Goal: Information Seeking & Learning: Learn about a topic

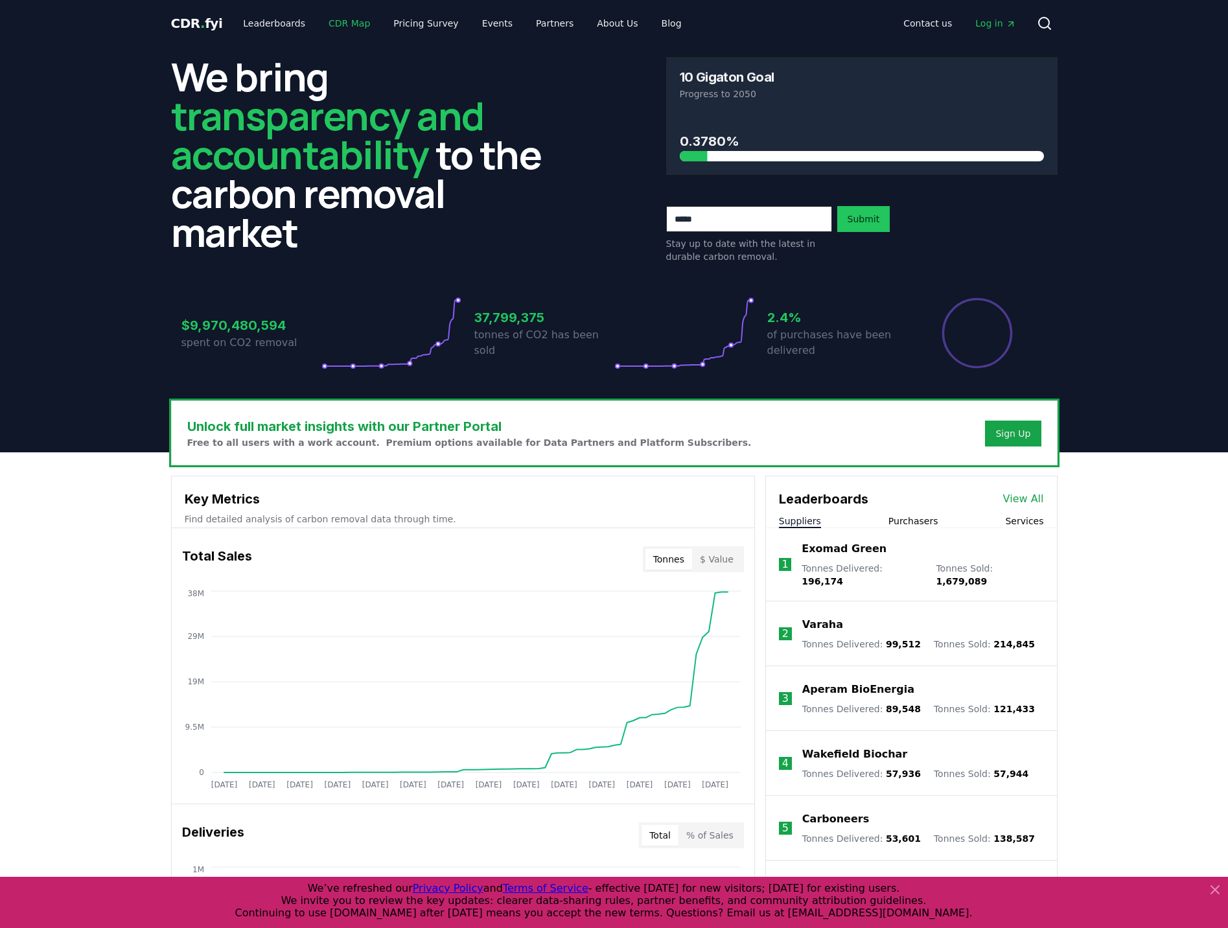
click at [342, 27] on link "CDR Map" at bounding box center [349, 23] width 62 height 23
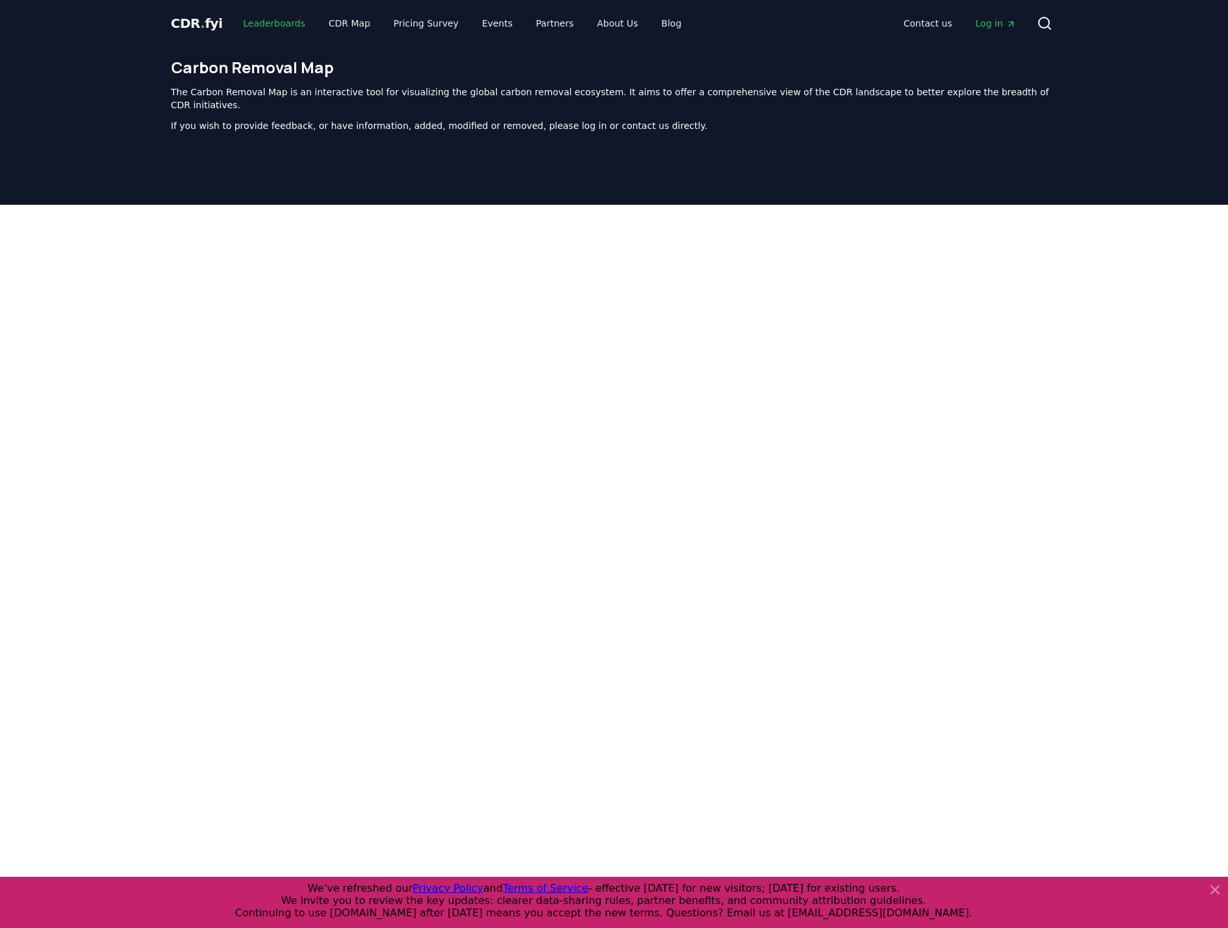
click at [259, 27] on link "Leaderboards" at bounding box center [274, 23] width 83 height 23
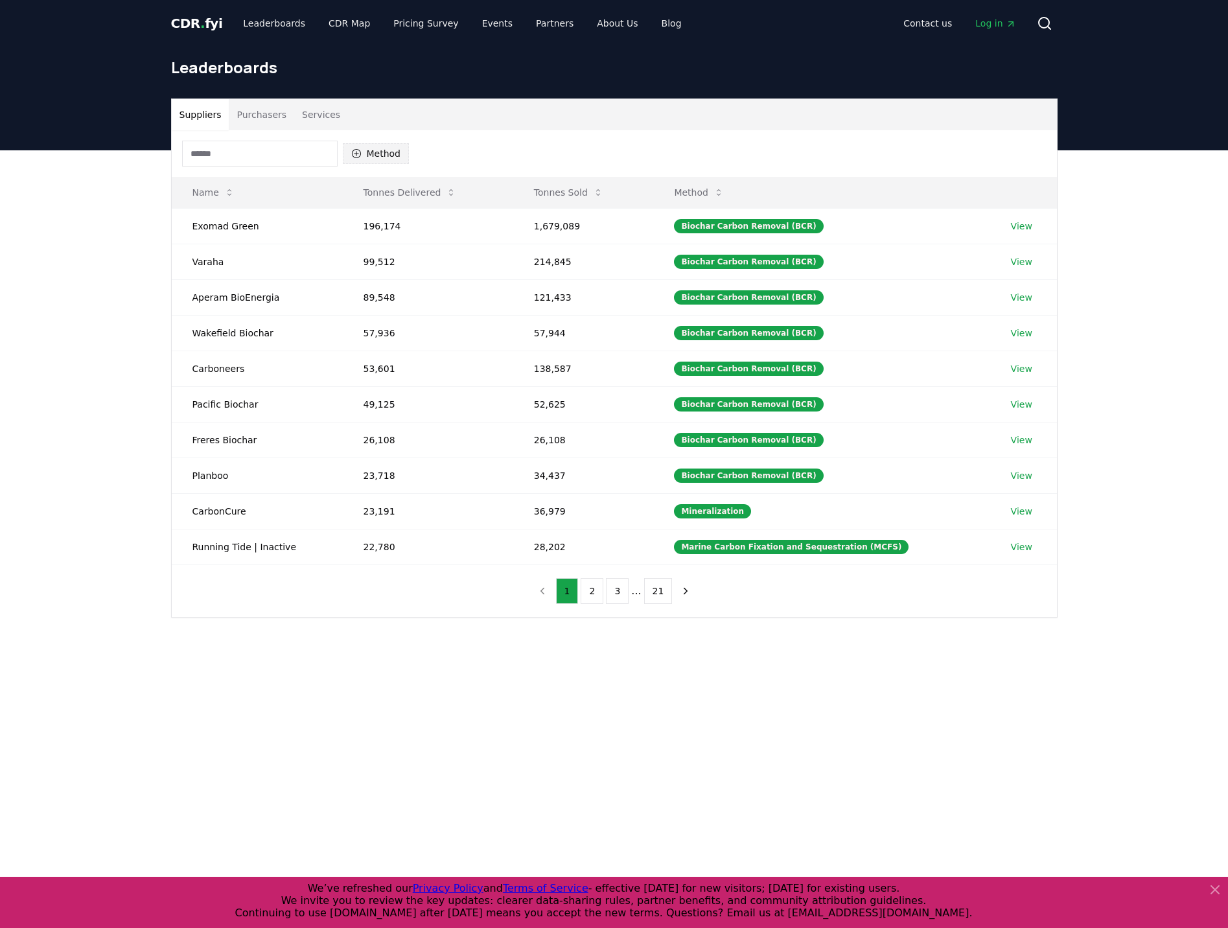
click at [378, 152] on button "Method" at bounding box center [376, 153] width 67 height 21
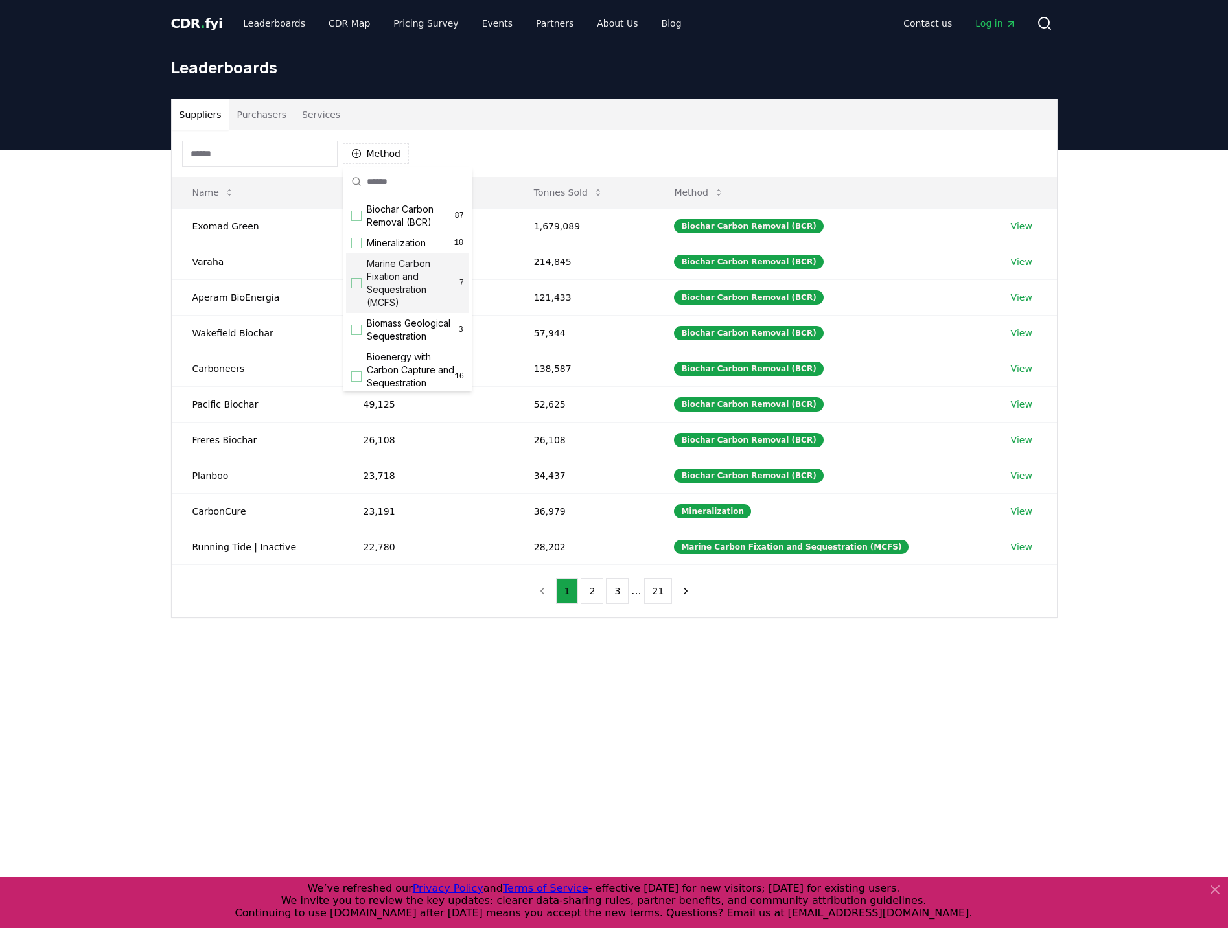
click at [392, 274] on span "Marine Carbon Fixation and Sequestration (MCFS)" at bounding box center [413, 283] width 93 height 52
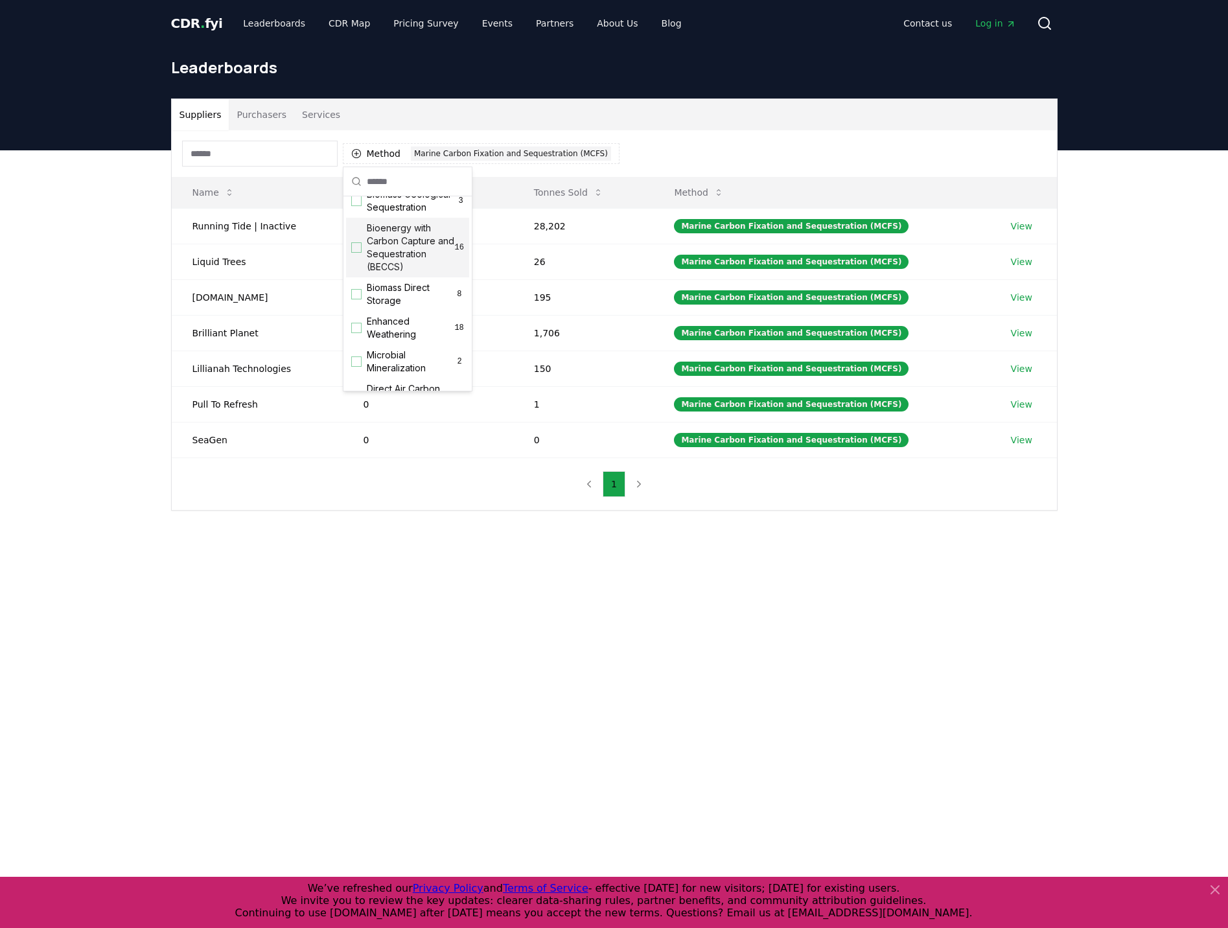
scroll to position [130, 0]
click at [391, 306] on span "Biomass Direct Storage" at bounding box center [411, 294] width 88 height 26
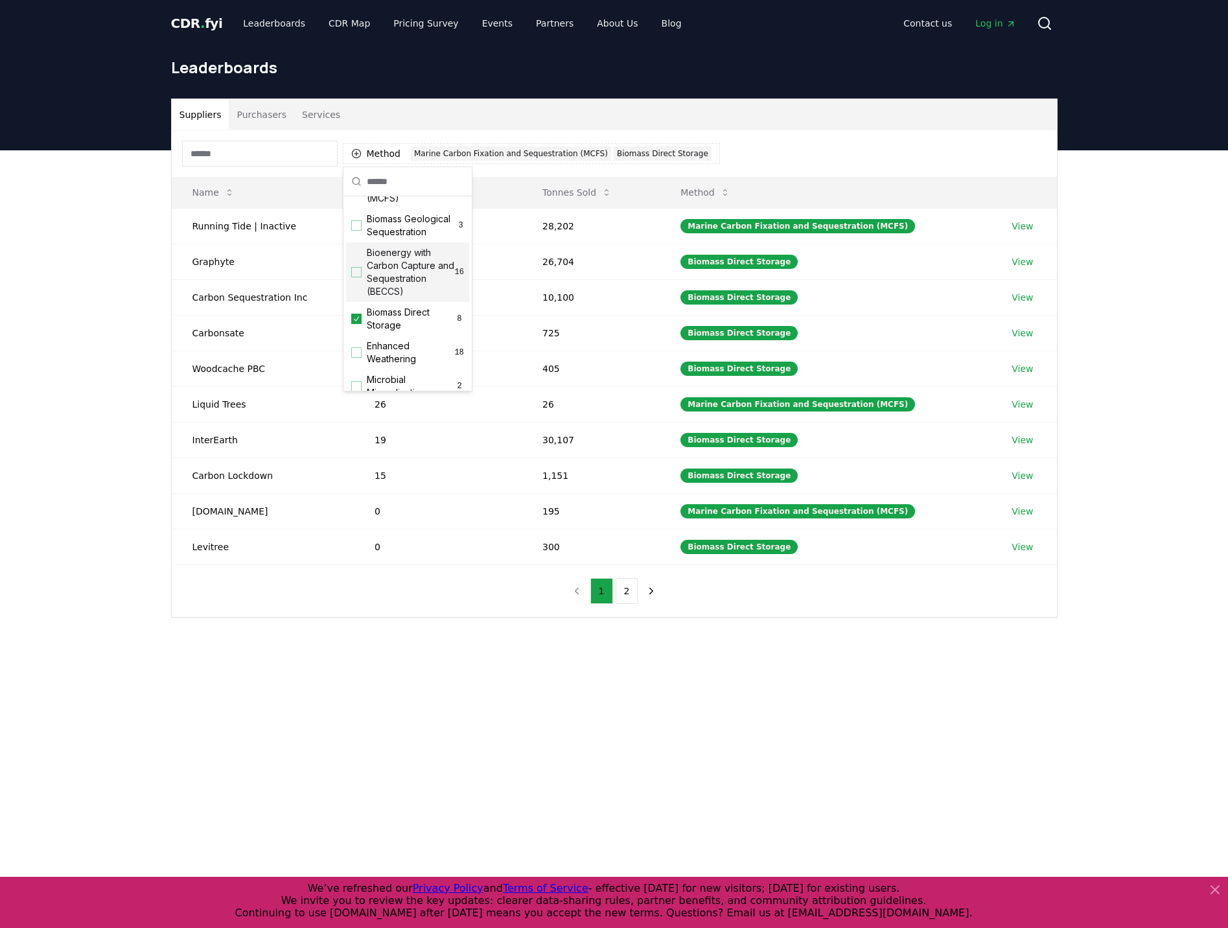
scroll to position [0, 0]
click at [371, 275] on span "Marine Carbon Fixation and Sequestration (MCFS)" at bounding box center [413, 283] width 93 height 52
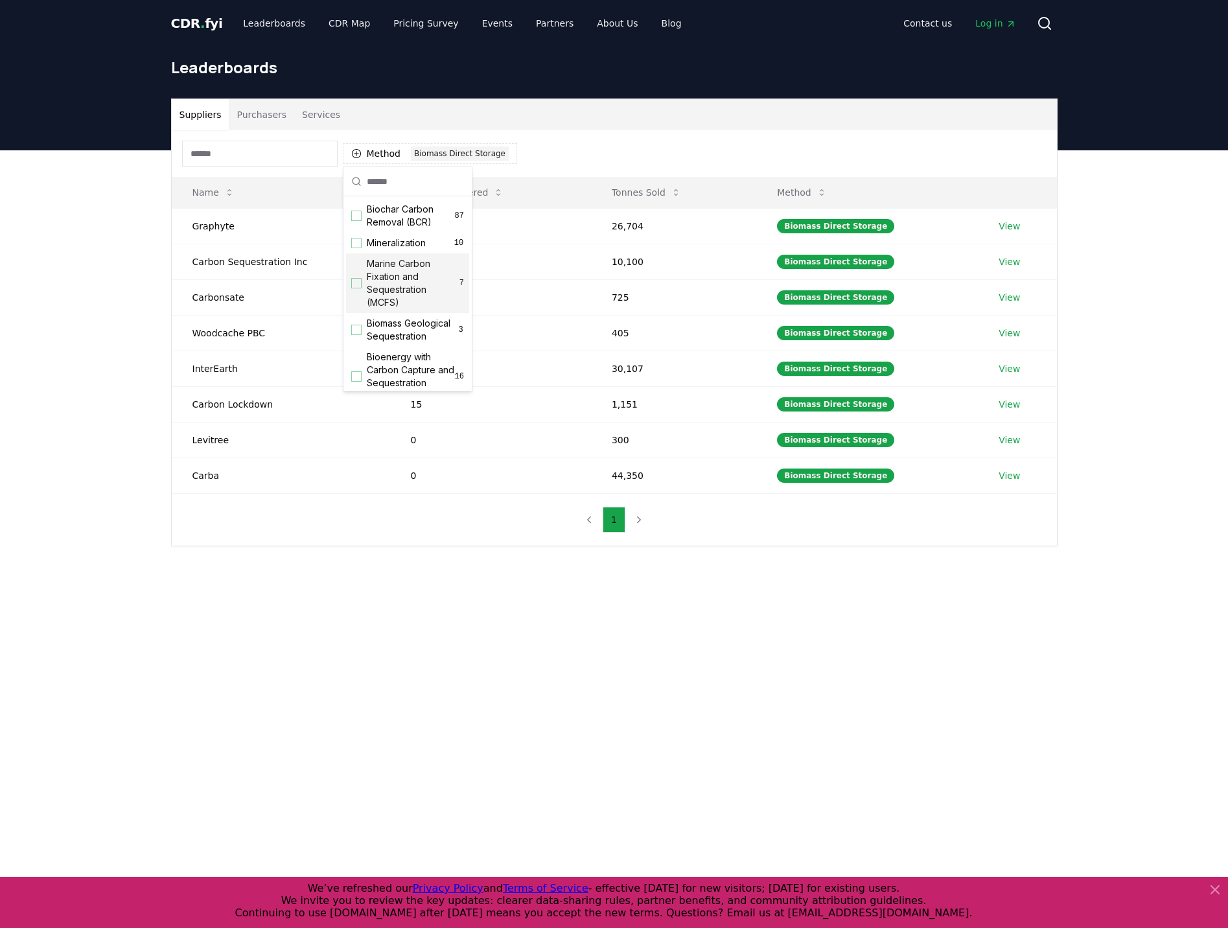
click at [139, 382] on div "Suppliers Purchasers Services Method 1 Biomass Direct Storage Name Tonnes Deliv…" at bounding box center [614, 374] width 1228 height 448
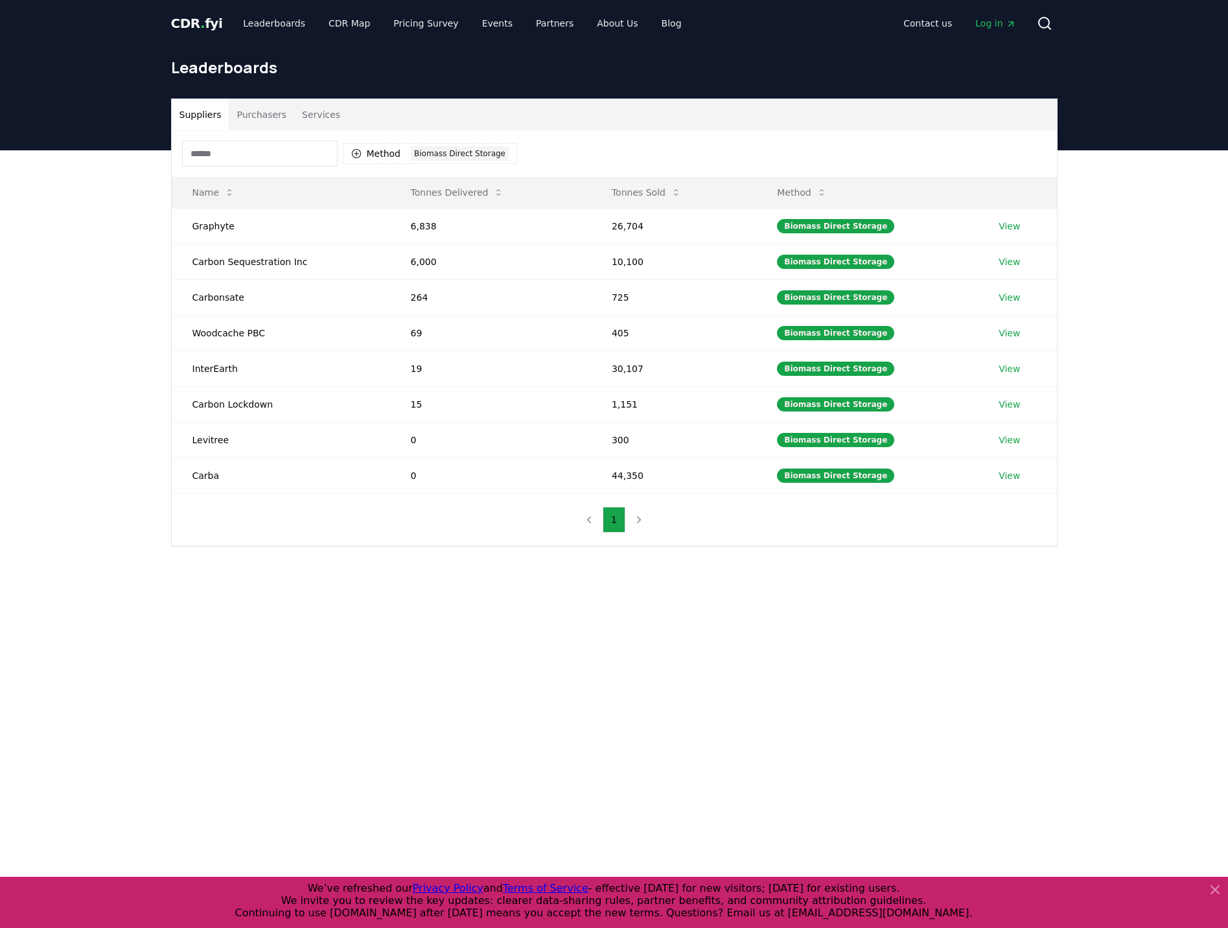
click at [507, 124] on div "Suppliers Purchasers Services" at bounding box center [614, 114] width 885 height 31
click at [479, 145] on button "Method 1 Biomass Direct Storage" at bounding box center [430, 153] width 174 height 21
click at [348, 303] on div "Biomass Direct Storage 8" at bounding box center [407, 294] width 123 height 34
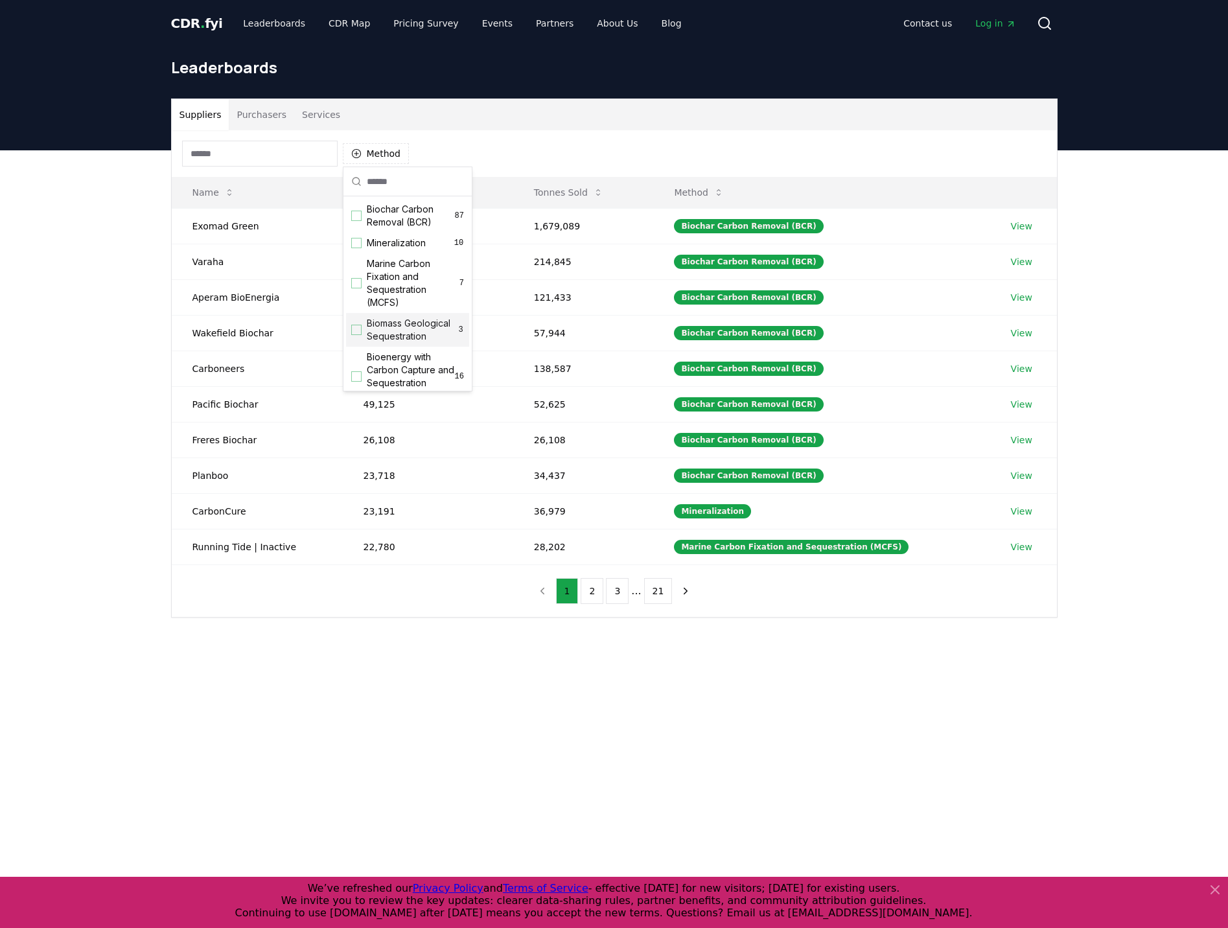
click at [396, 338] on span "Biomass Geological Sequestration" at bounding box center [412, 330] width 91 height 26
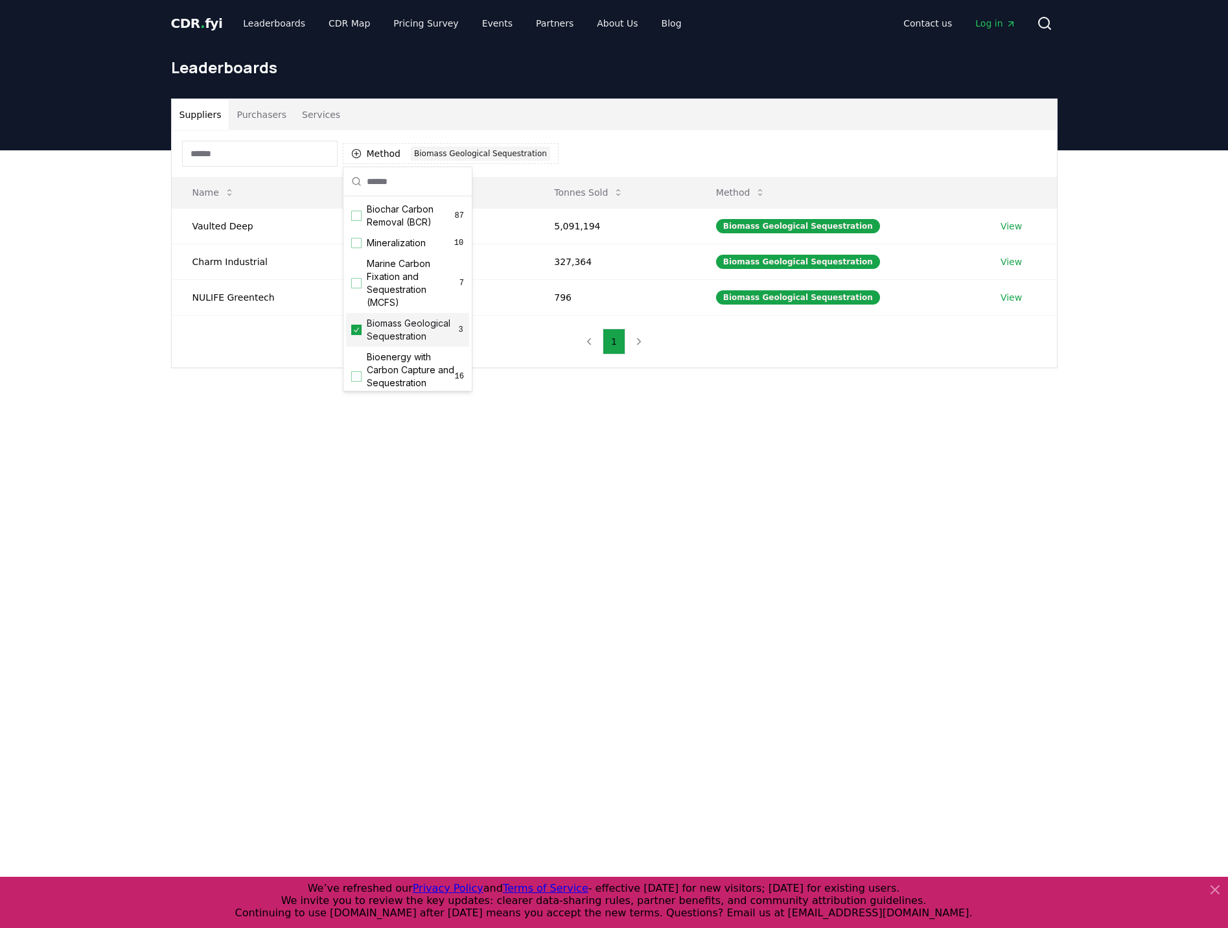
click at [168, 350] on div "Suppliers Purchasers Services Method 1 Biomass Geological Sequestration Name To…" at bounding box center [614, 233] width 907 height 270
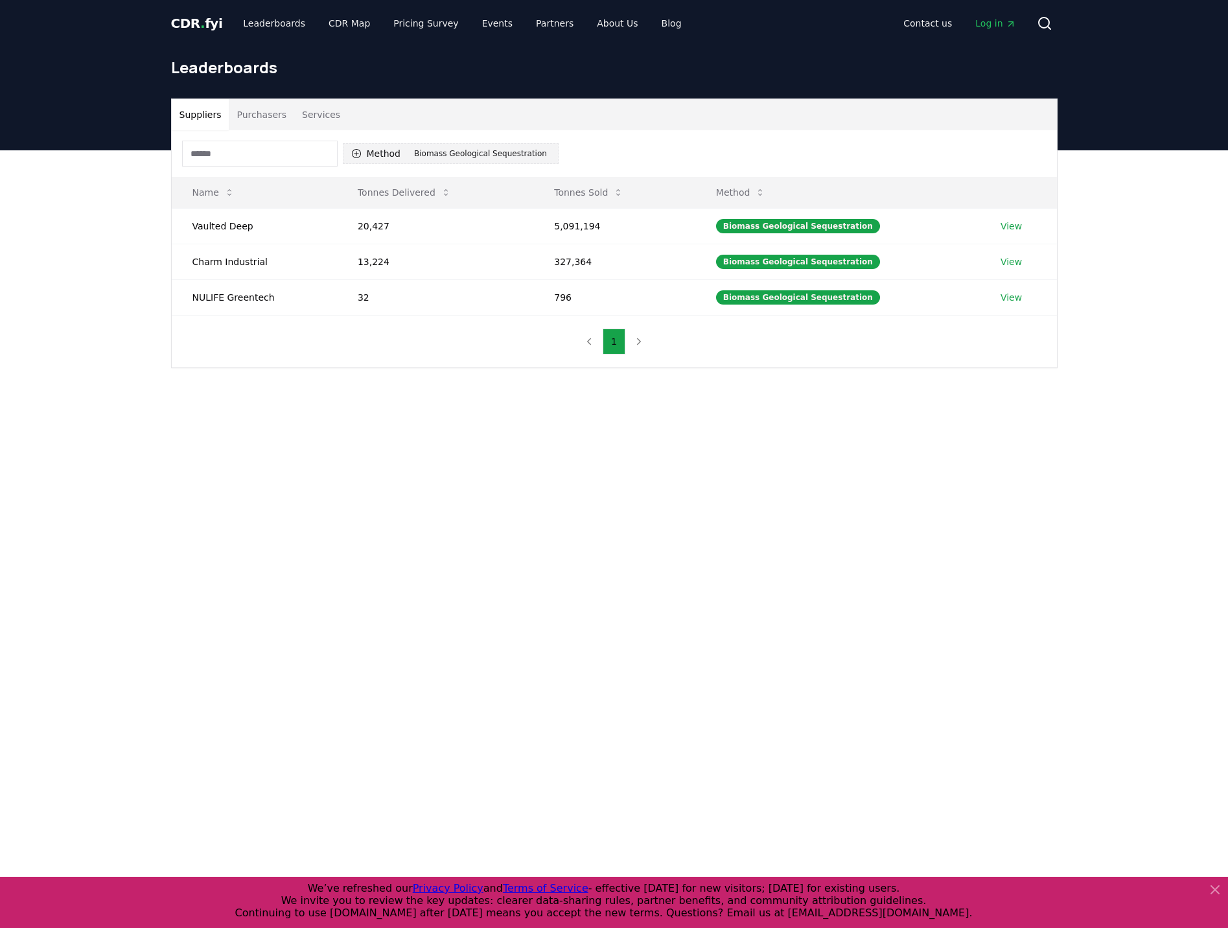
click at [456, 150] on div "Biomass Geological Sequestration" at bounding box center [480, 153] width 139 height 14
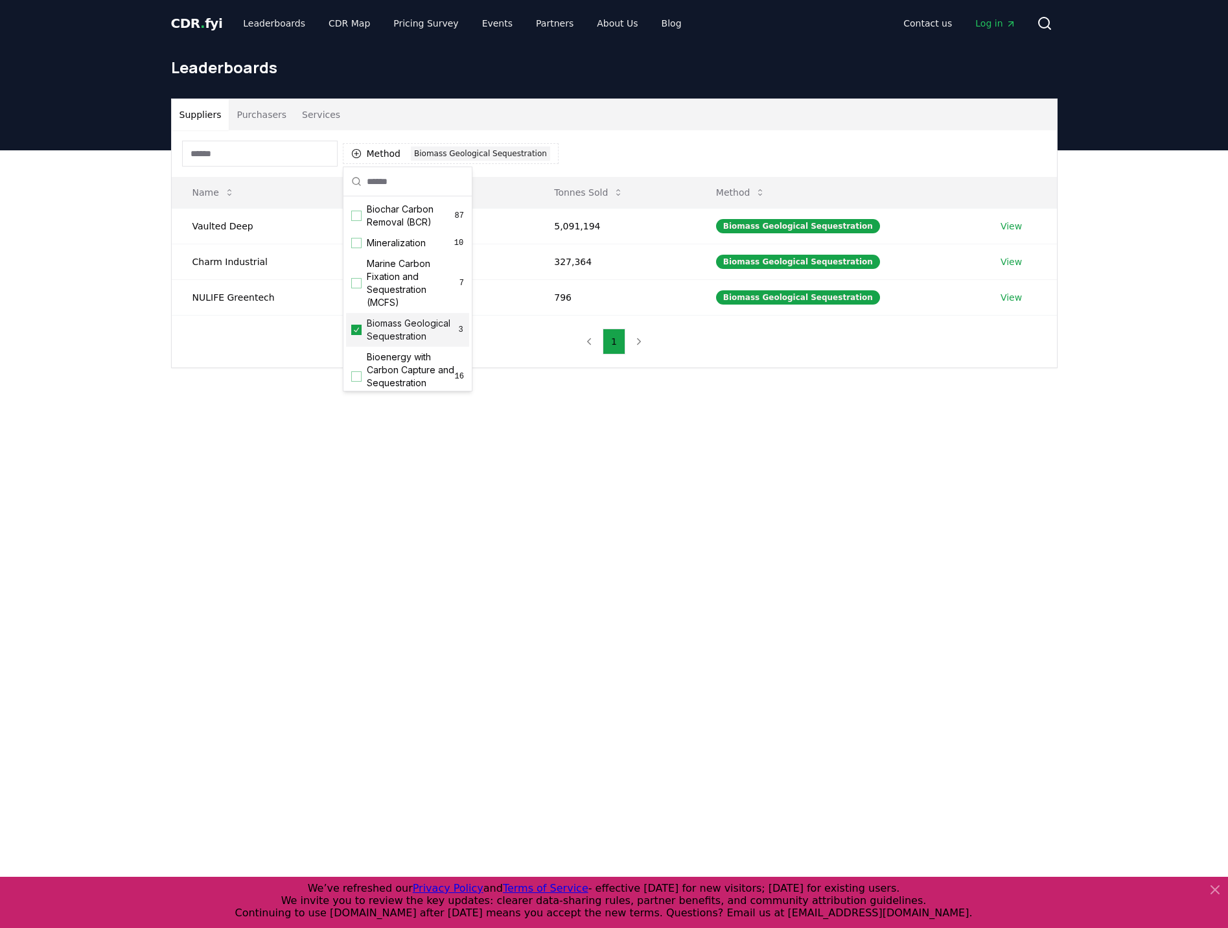
click at [360, 332] on icon "Suggestions" at bounding box center [356, 330] width 9 height 10
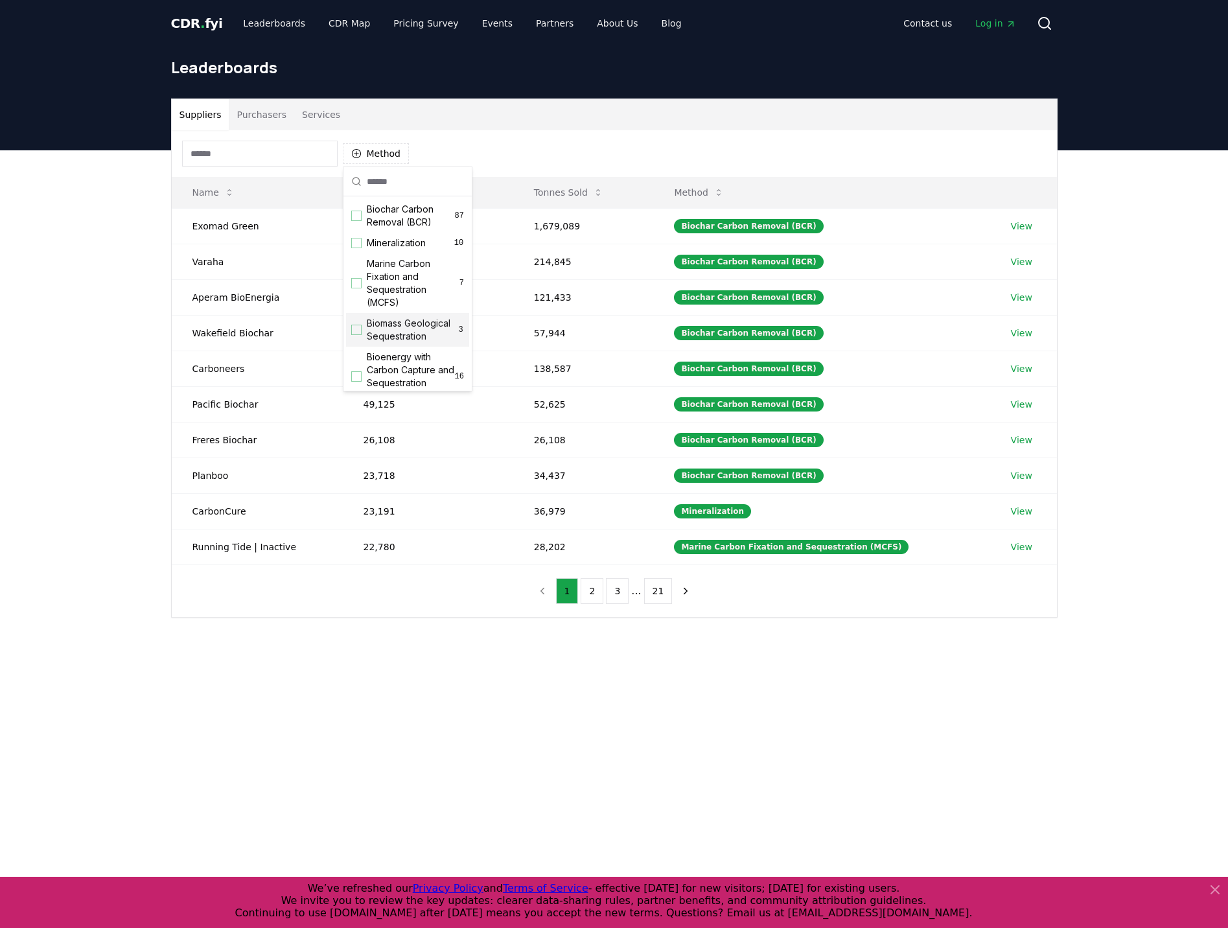
click at [389, 274] on span "Marine Carbon Fixation and Sequestration (MCFS)" at bounding box center [413, 283] width 93 height 52
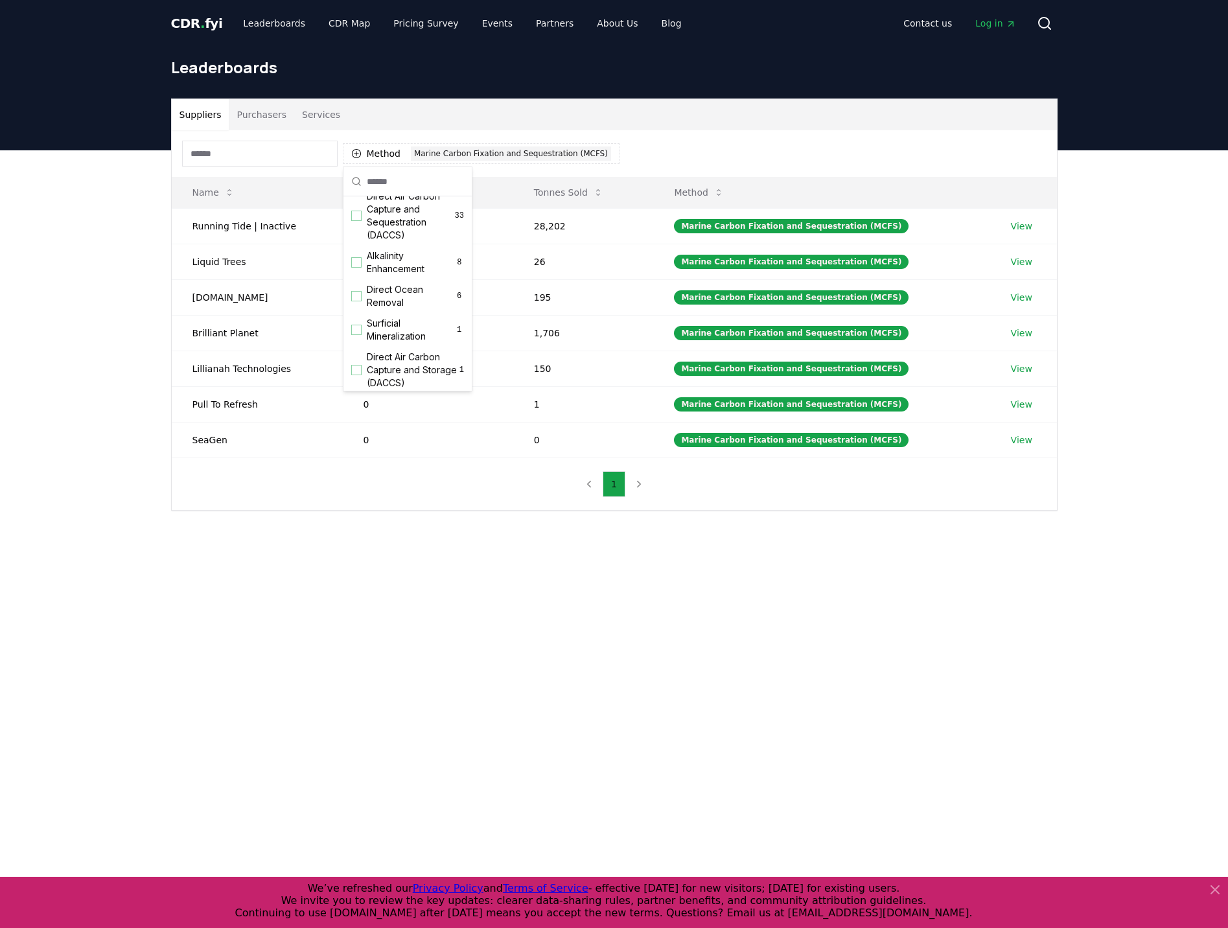
scroll to position [324, 0]
click at [402, 302] on span "Direct Ocean Removal" at bounding box center [410, 294] width 87 height 26
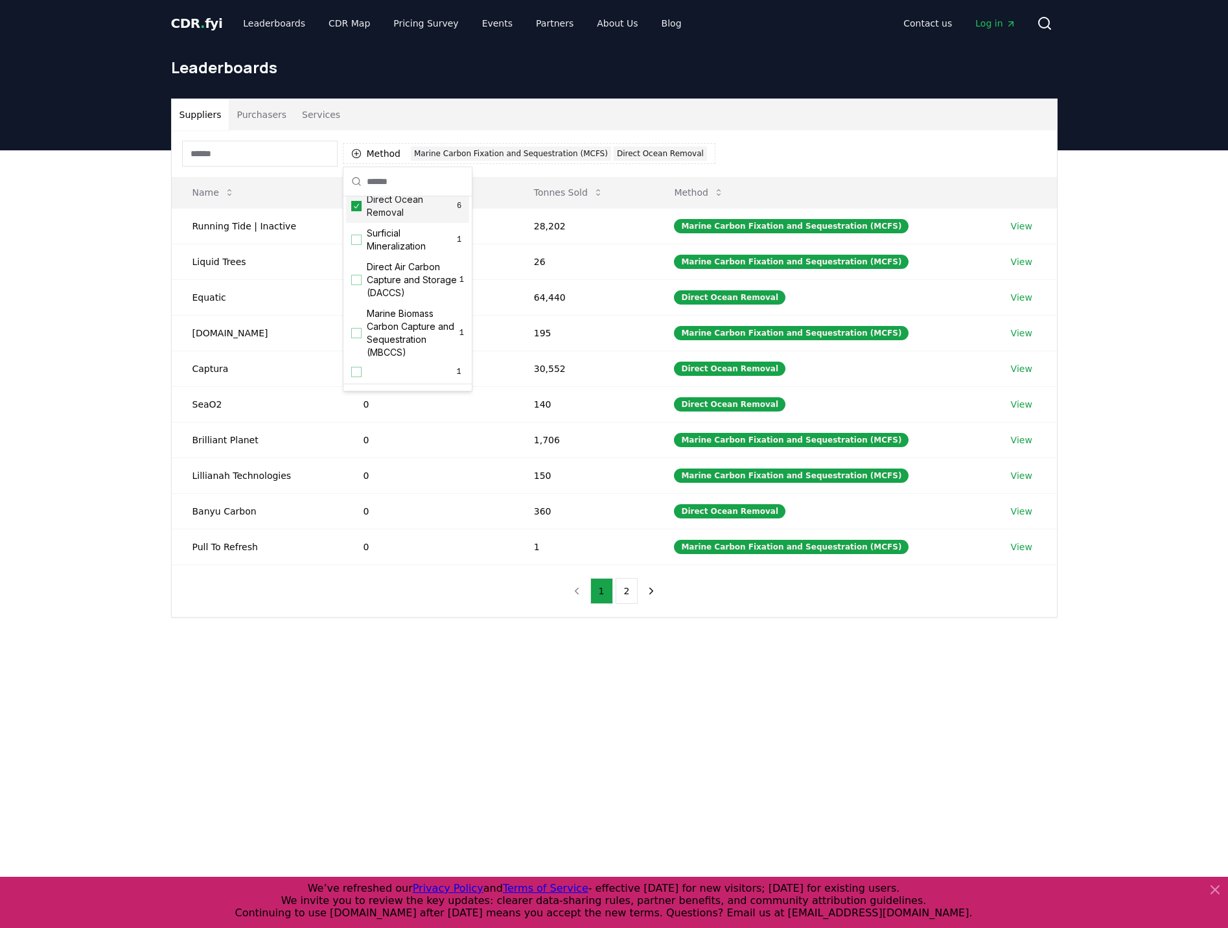
scroll to position [444, 0]
click at [400, 308] on span "Marine Biomass Carbon Capture and Sequestration (MBCCS)" at bounding box center [413, 314] width 93 height 52
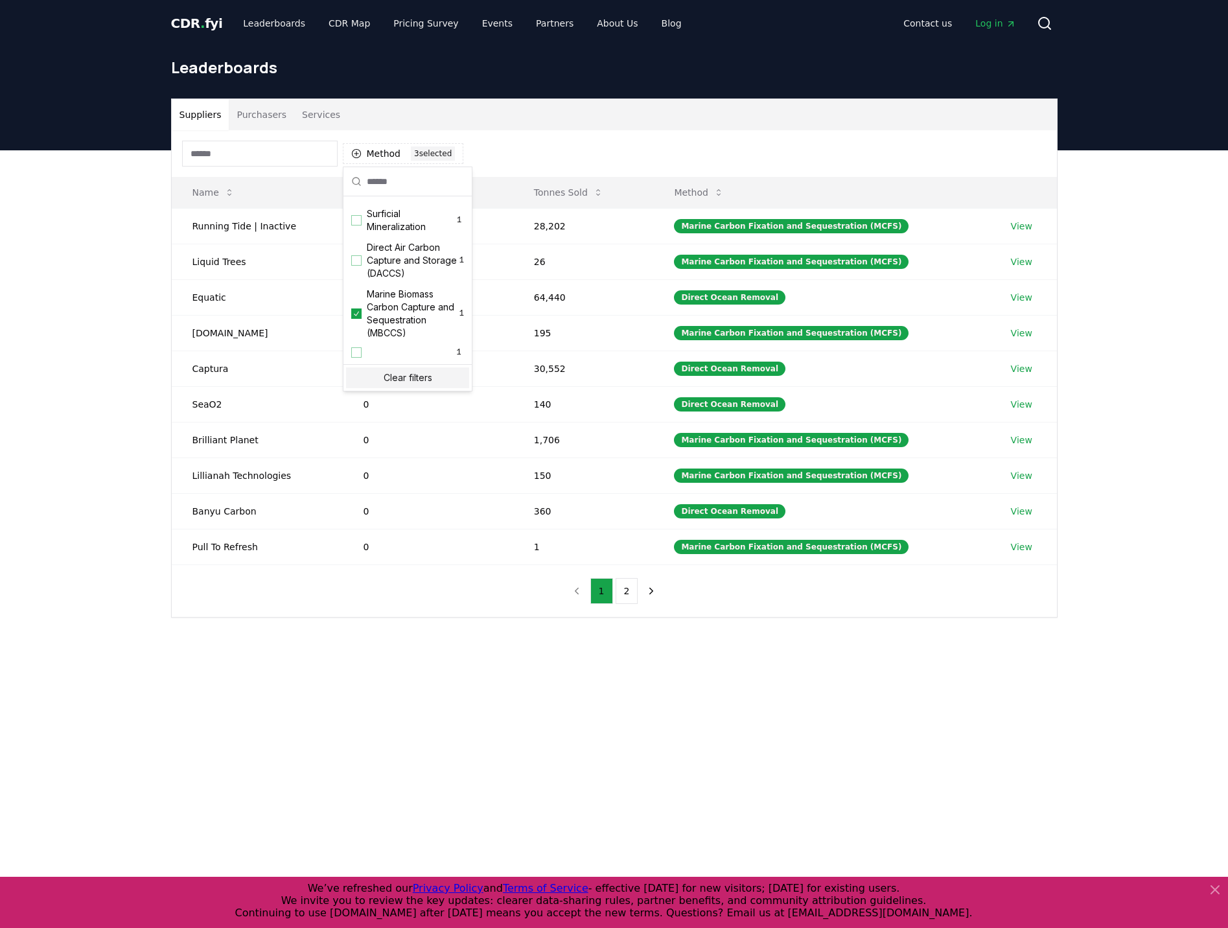
click at [456, 619] on div "Suppliers Purchasers Services Method 3 3 selected Name Tonnes Delivered Tonnes …" at bounding box center [614, 409] width 1228 height 519
click at [580, 196] on button "Tonnes Sold" at bounding box center [568, 192] width 90 height 26
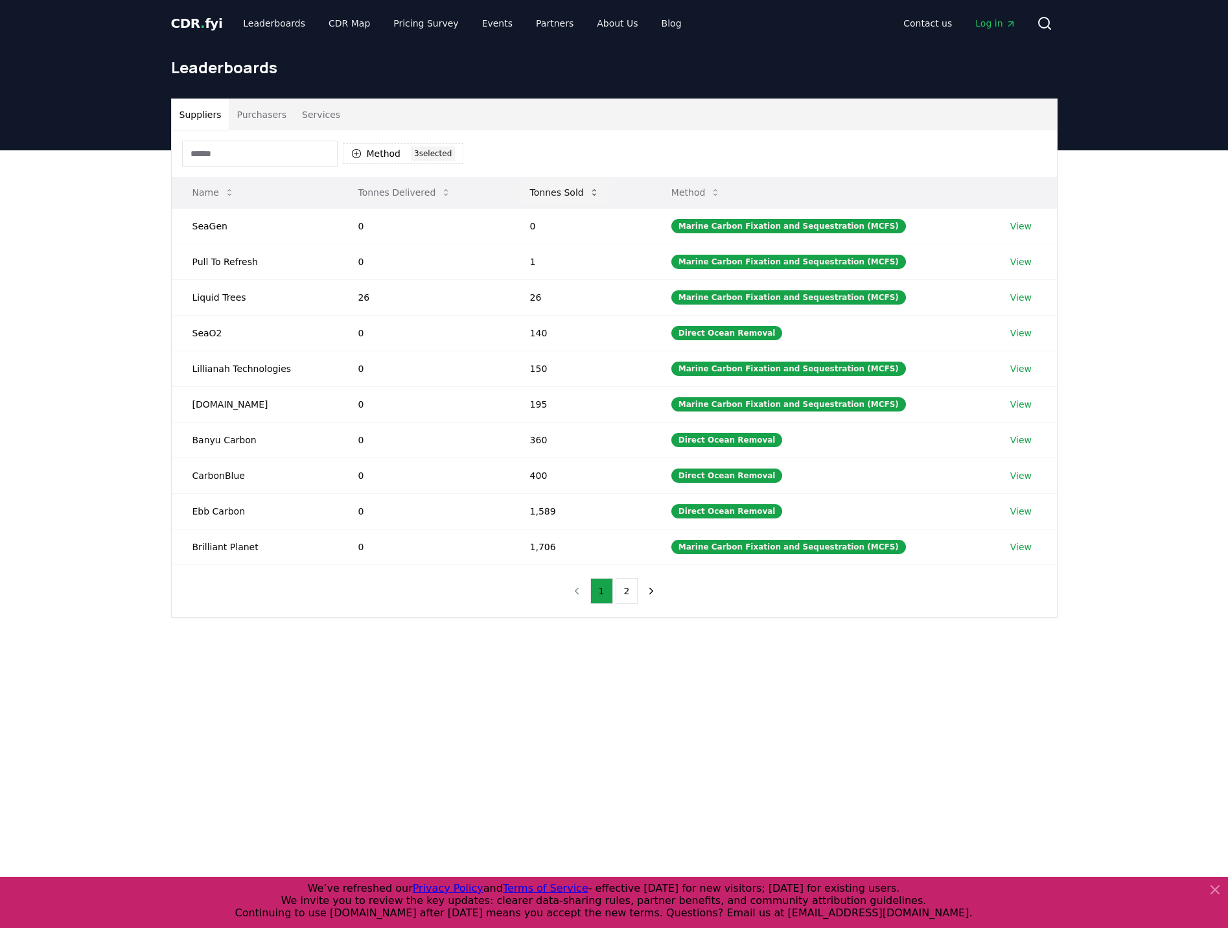
click at [580, 196] on button "Tonnes Sold" at bounding box center [565, 192] width 90 height 26
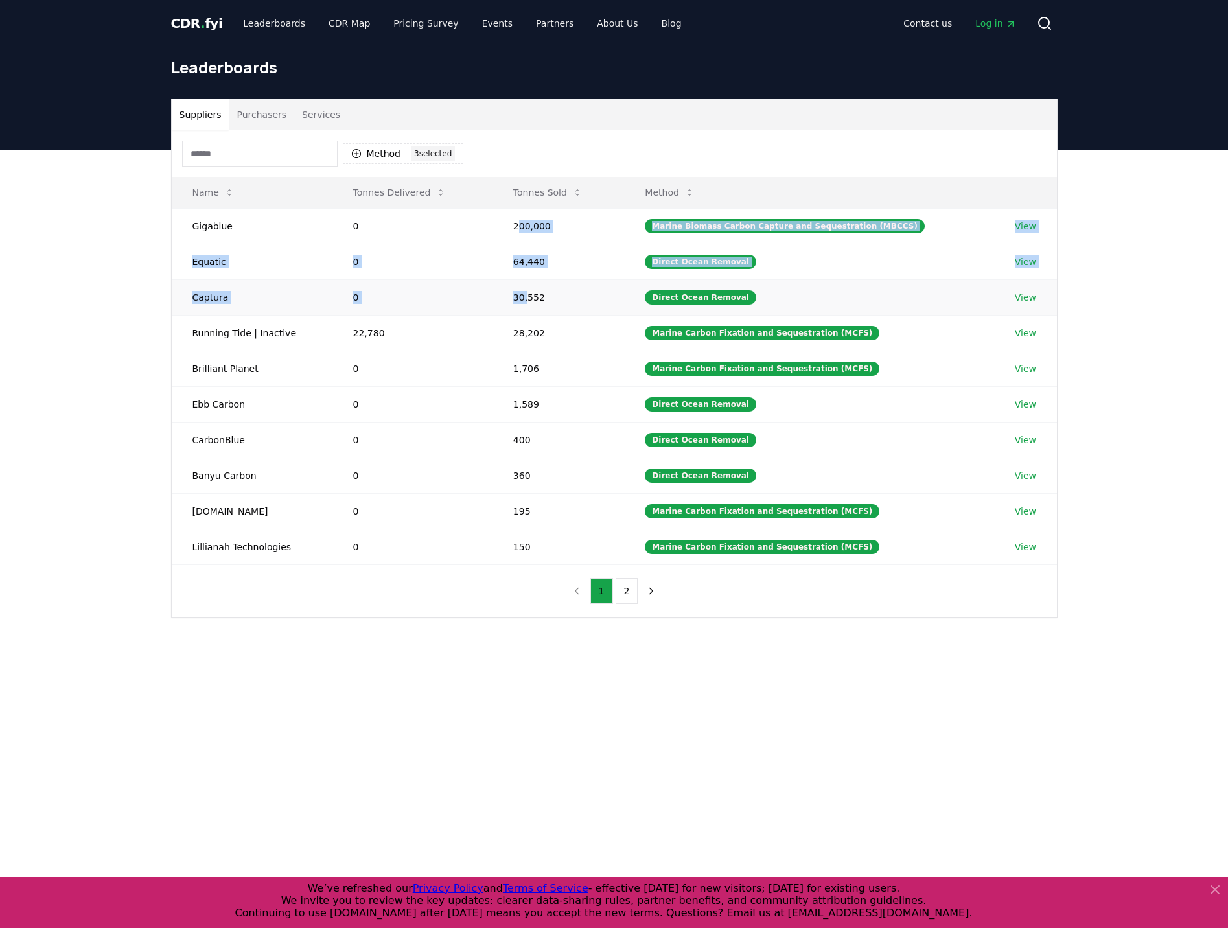
drag, startPoint x: 523, startPoint y: 225, endPoint x: 532, endPoint y: 301, distance: 76.3
click at [532, 301] on tbody "Gigablue 0 200,000 Marine Biomass Carbon Capture and Sequestration (MBCCS) View…" at bounding box center [614, 386] width 885 height 356
drag, startPoint x: 532, startPoint y: 301, endPoint x: 525, endPoint y: 285, distance: 17.4
click at [525, 286] on td "30,552" at bounding box center [558, 297] width 132 height 36
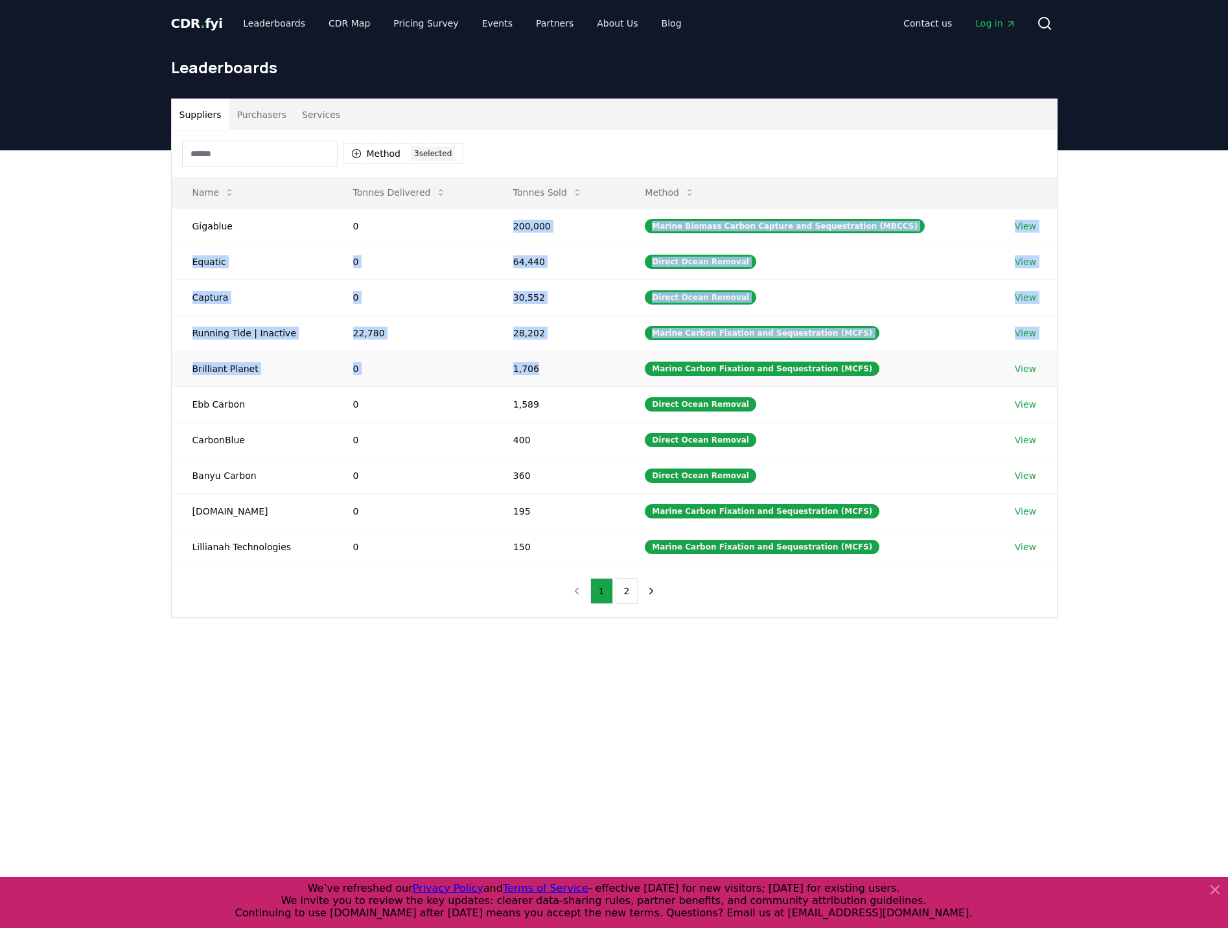
drag, startPoint x: 520, startPoint y: 229, endPoint x: 553, endPoint y: 362, distance: 136.2
click at [553, 362] on tbody "Gigablue 0 200,000 Marine Biomass Carbon Capture and Sequestration (MBCCS) View…" at bounding box center [614, 386] width 885 height 356
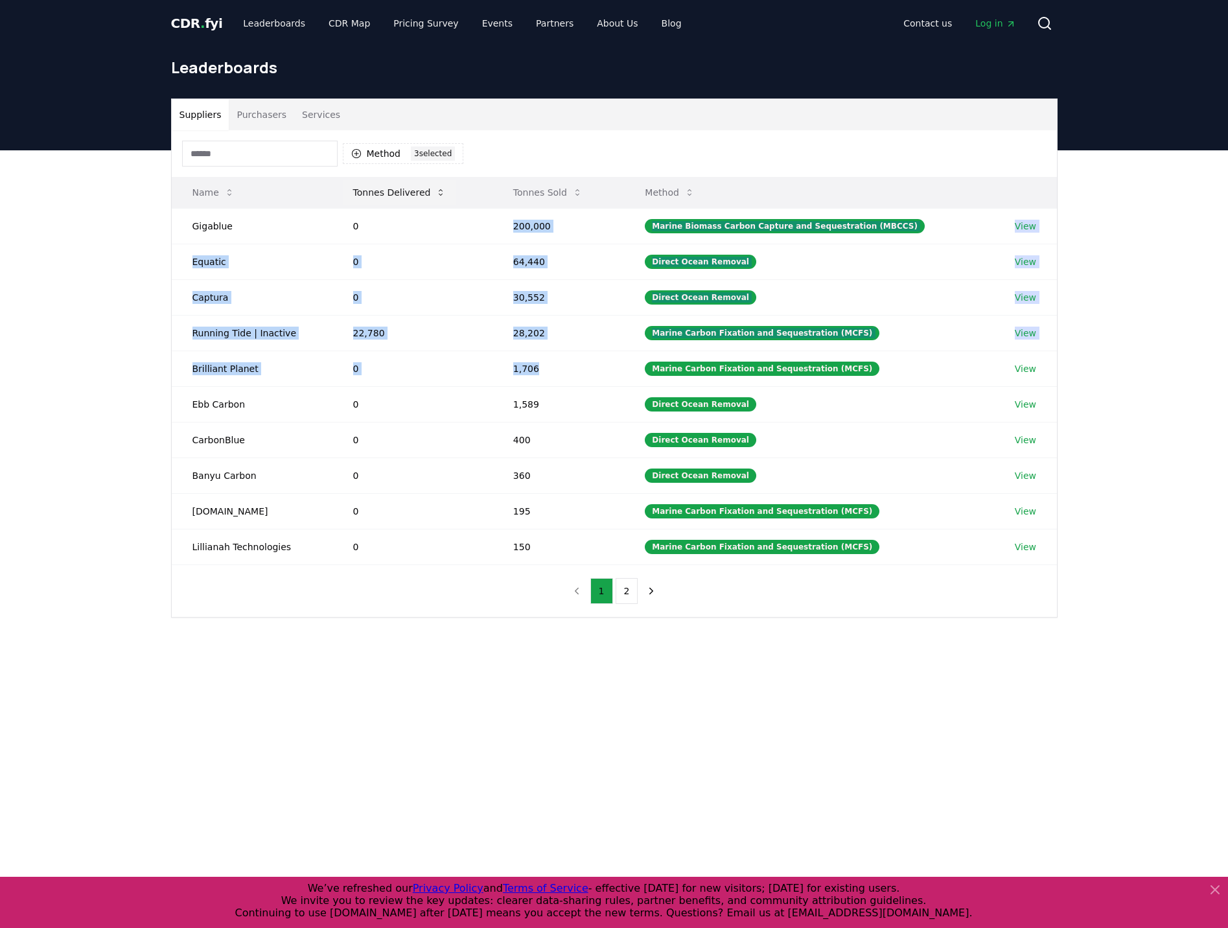
click at [433, 200] on button "Tonnes Delivered" at bounding box center [400, 192] width 114 height 26
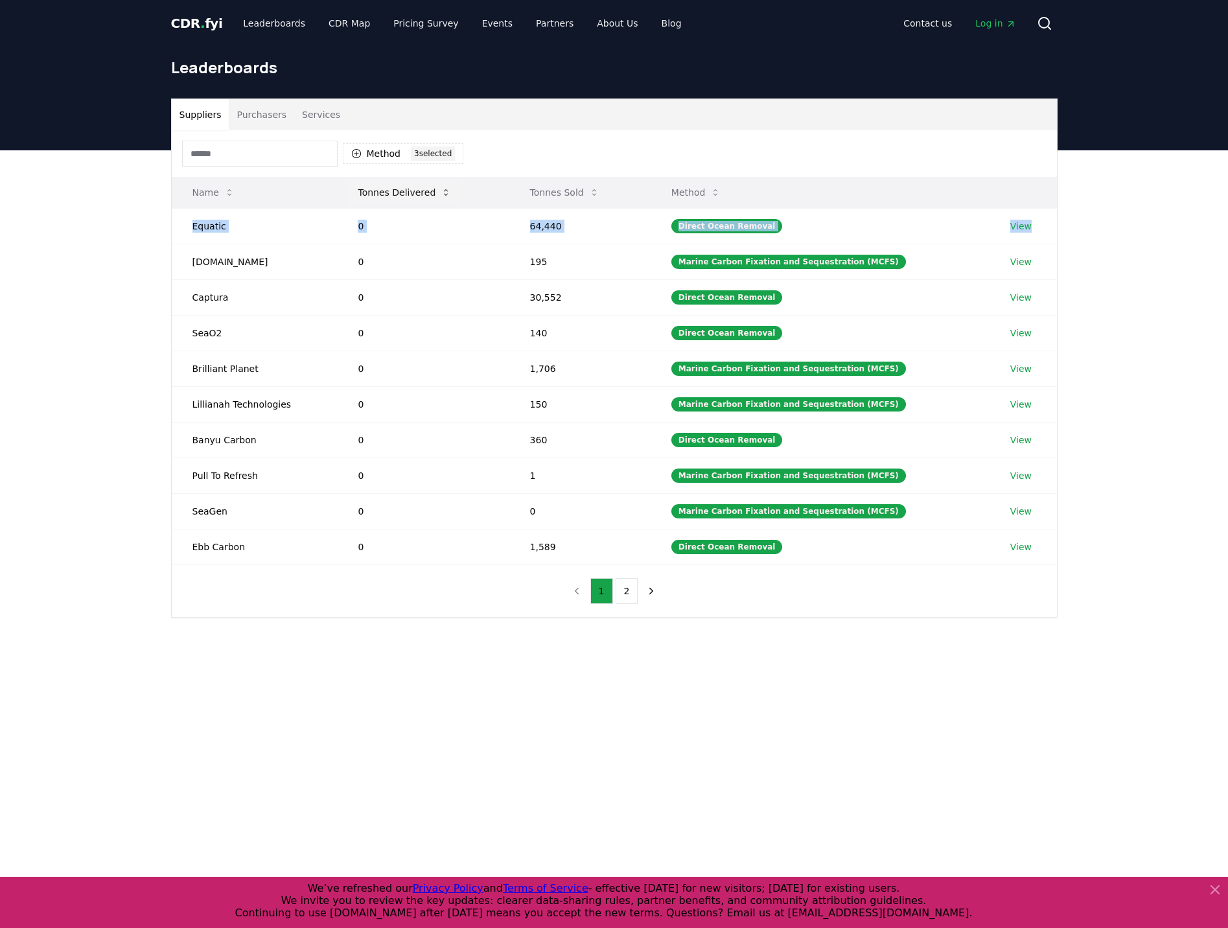
click at [433, 200] on button "Tonnes Delivered" at bounding box center [404, 192] width 114 height 26
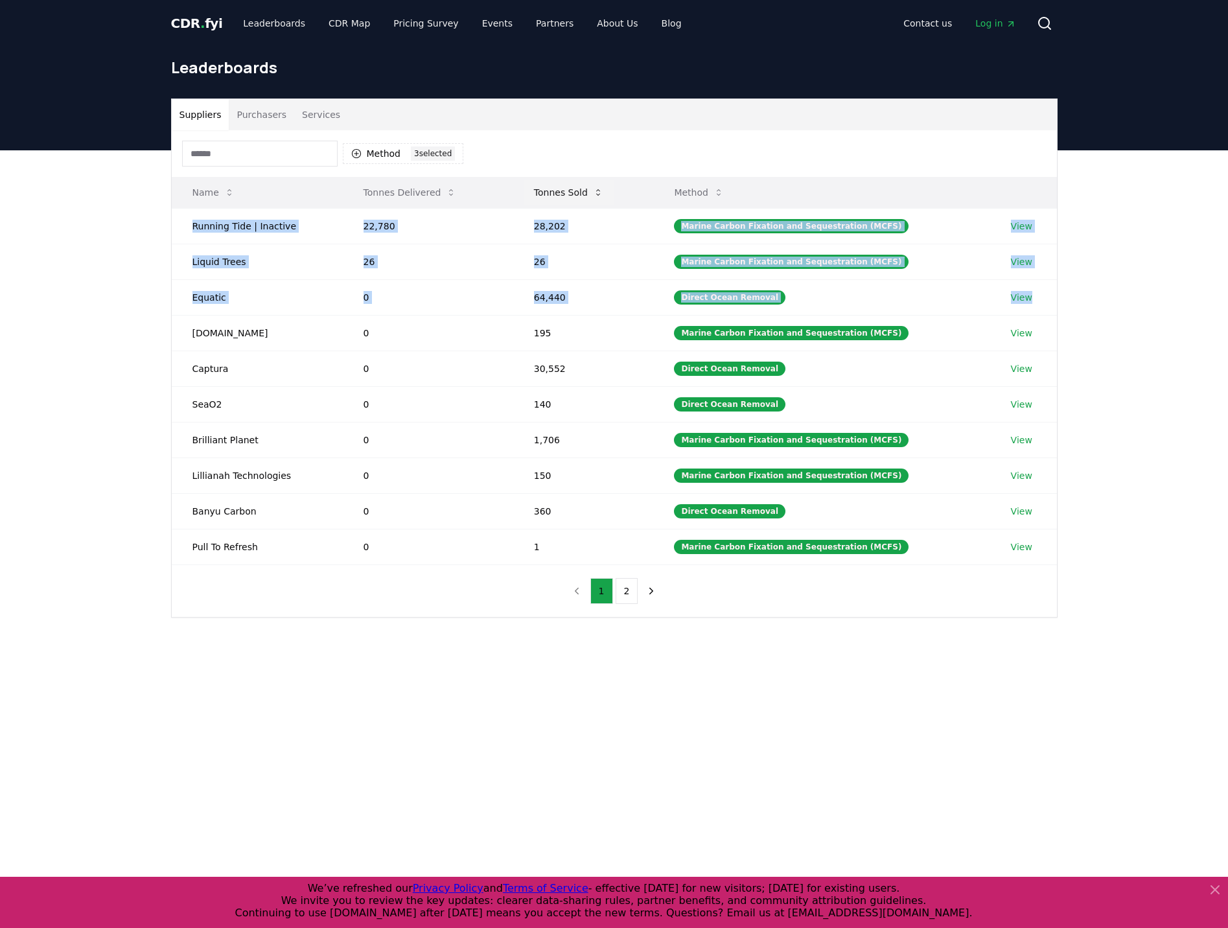
click at [584, 189] on button "Tonnes Sold" at bounding box center [568, 192] width 90 height 26
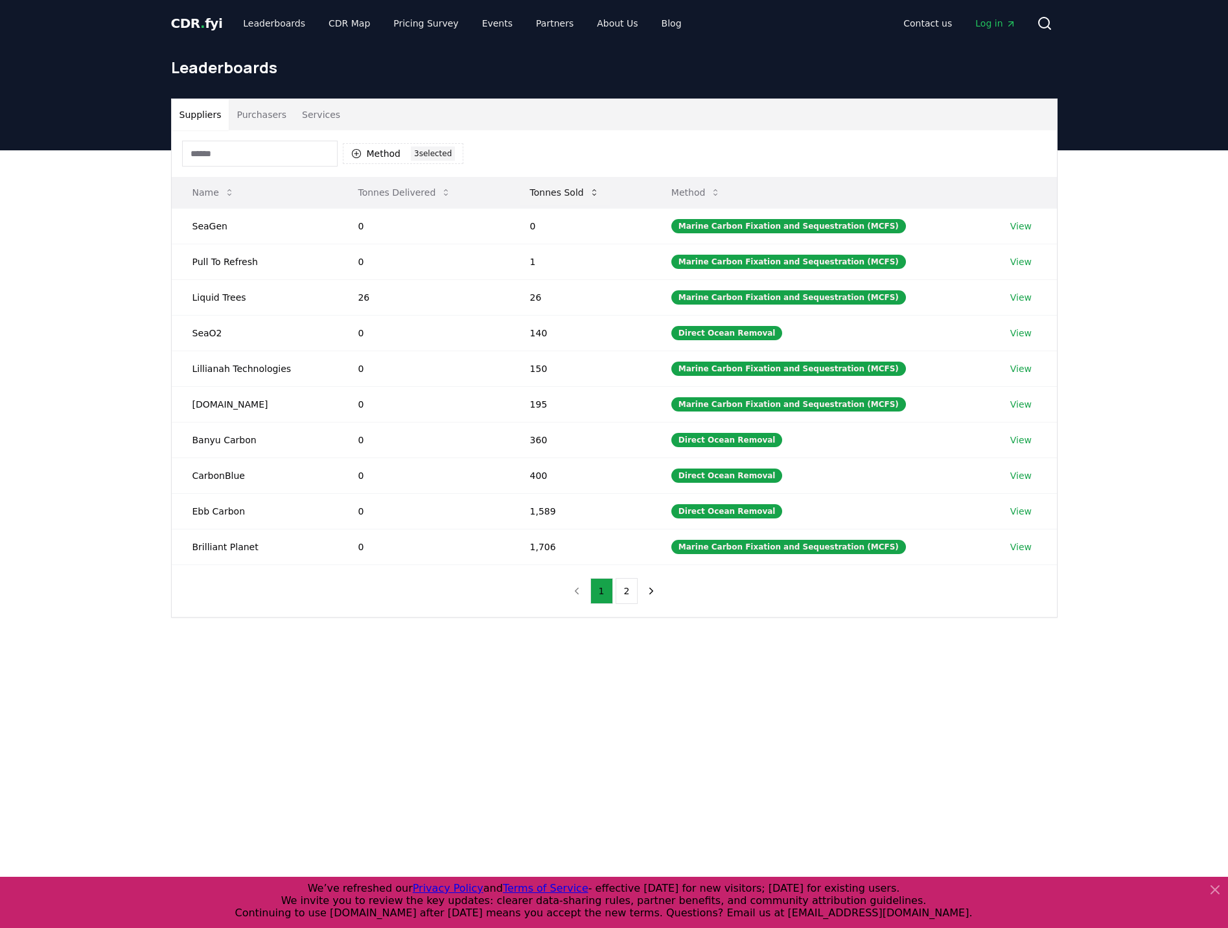
click at [589, 186] on button "Tonnes Sold" at bounding box center [565, 192] width 90 height 26
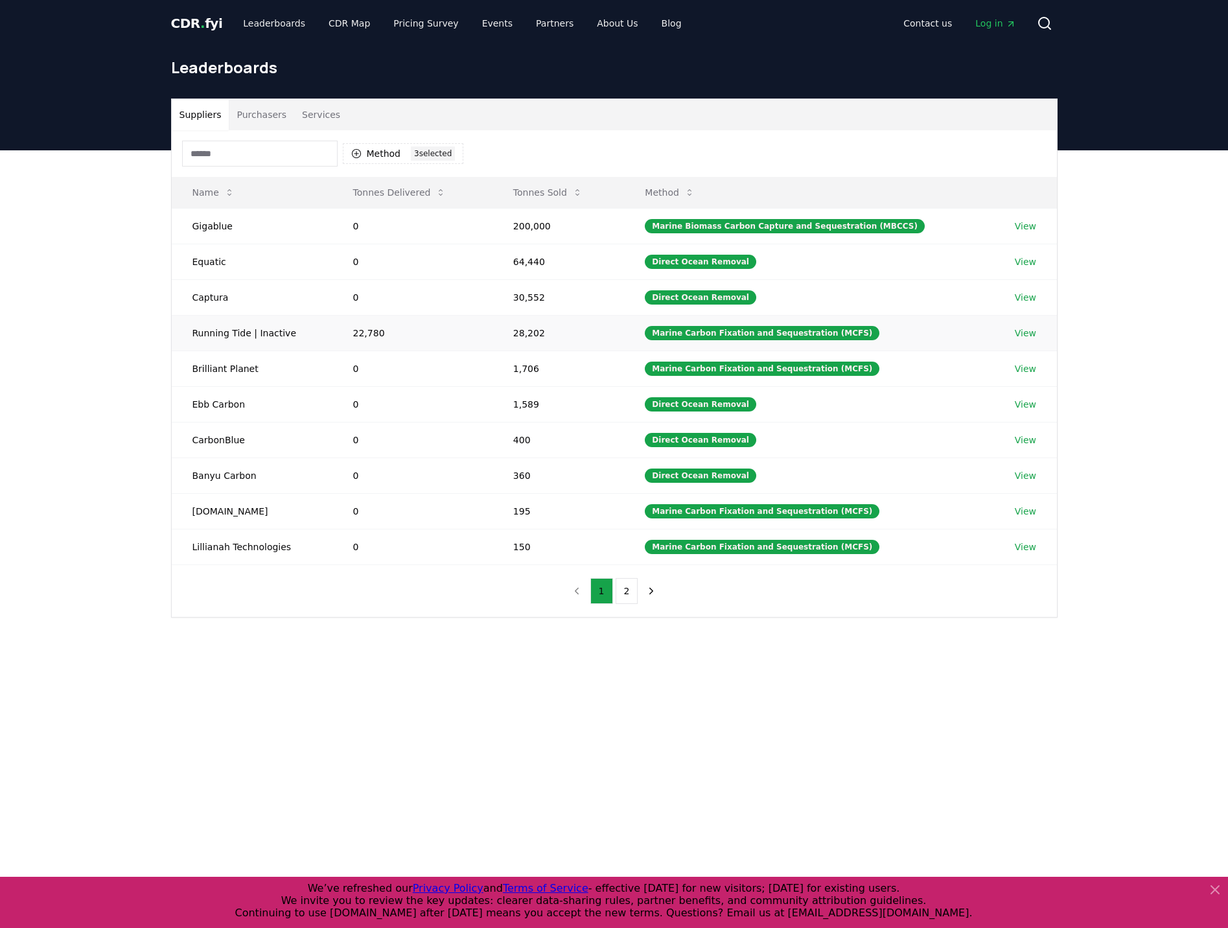
click at [212, 341] on td "Running Tide | Inactive" at bounding box center [252, 333] width 161 height 36
drag, startPoint x: 193, startPoint y: 407, endPoint x: 424, endPoint y: 398, distance: 231.5
click at [424, 398] on tr "Ebb Carbon 0 1,589 Direct Ocean Removal View" at bounding box center [614, 404] width 885 height 36
